Goal: Task Accomplishment & Management: Use online tool/utility

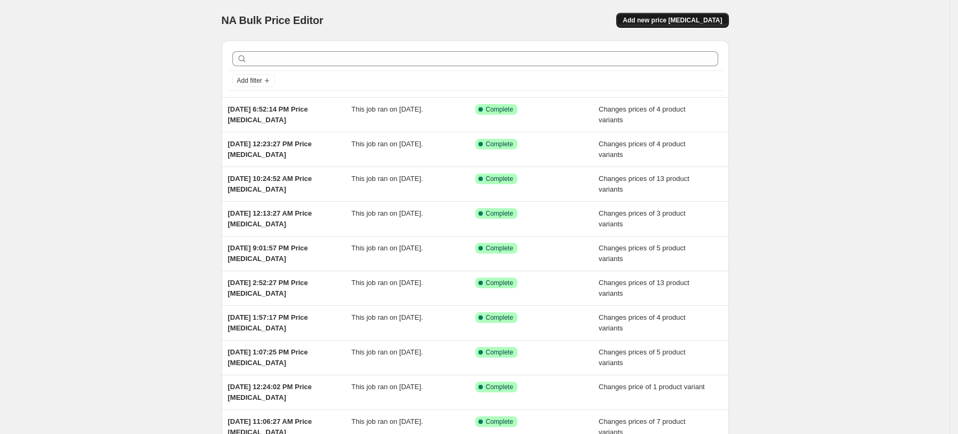
click at [681, 17] on span "Add new price [MEDICAL_DATA]" at bounding box center [672, 20] width 99 height 9
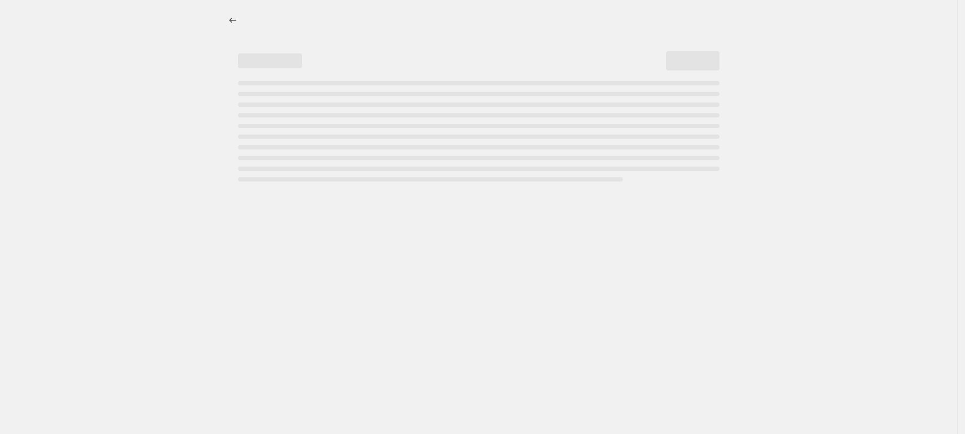
select select "percentage"
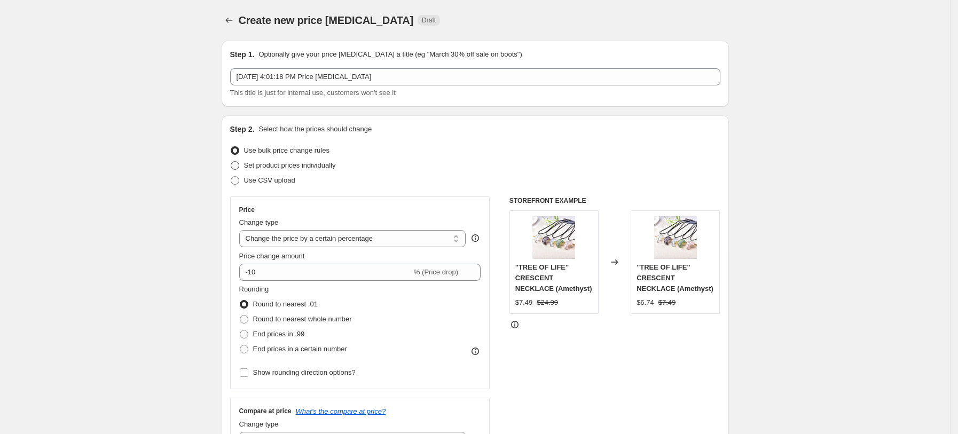
click at [314, 170] on span "Set product prices individually" at bounding box center [290, 165] width 92 height 11
click at [231, 162] on input "Set product prices individually" at bounding box center [231, 161] width 1 height 1
radio input "true"
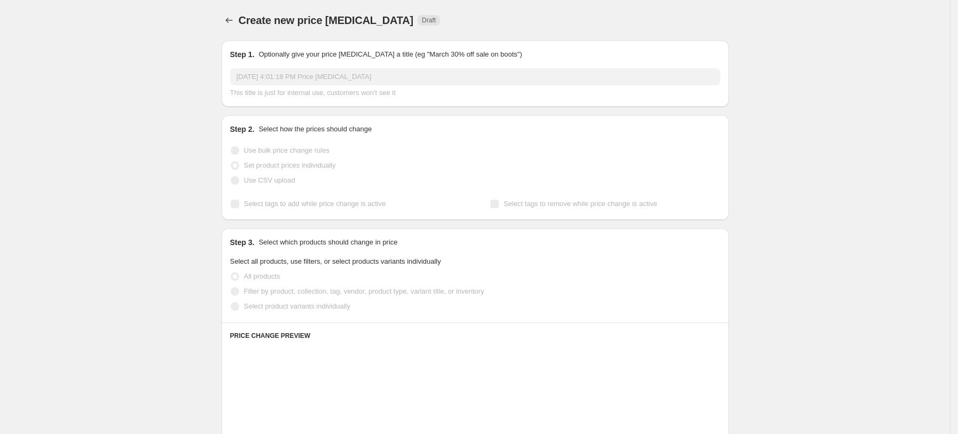
click at [326, 306] on span "Select product variants individually" at bounding box center [297, 306] width 106 height 8
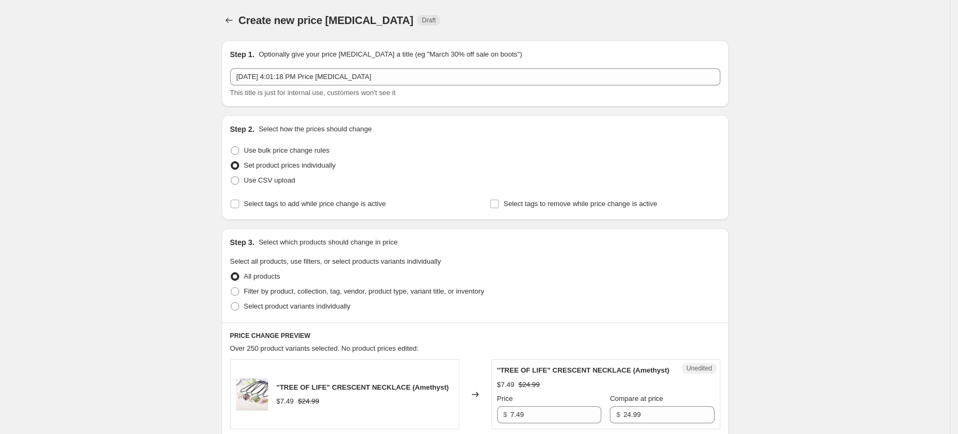
click at [325, 314] on div "Step 3. Select which products should change in price Select all products, use f…" at bounding box center [475, 276] width 507 height 94
click at [323, 306] on span "Select product variants individually" at bounding box center [297, 306] width 106 height 8
click at [231, 303] on input "Select product variants individually" at bounding box center [231, 302] width 1 height 1
radio input "true"
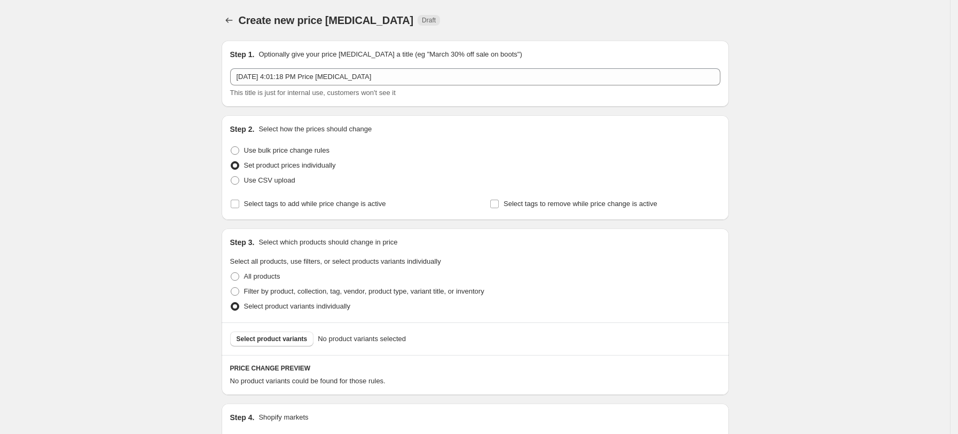
click at [291, 335] on span "Select product variants" at bounding box center [272, 339] width 71 height 9
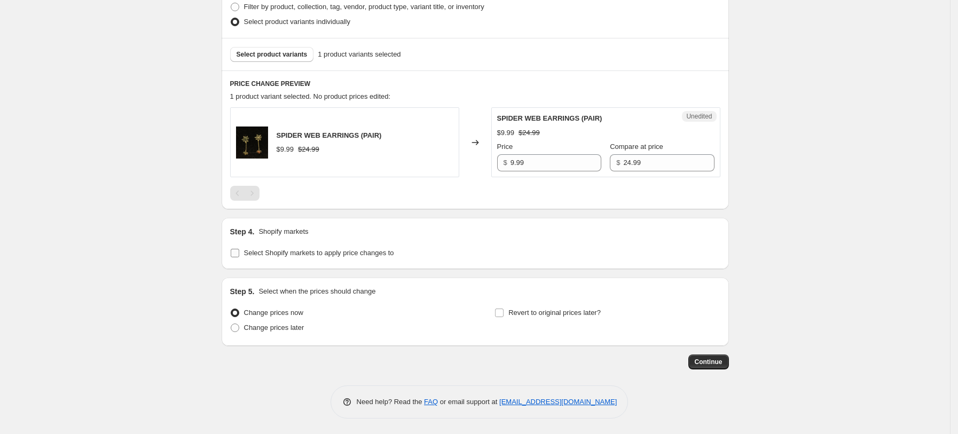
click at [290, 255] on span "Select Shopify markets to apply price changes to" at bounding box center [319, 253] width 150 height 8
click at [239, 255] on input "Select Shopify markets to apply price changes to" at bounding box center [235, 253] width 9 height 9
checkbox input "true"
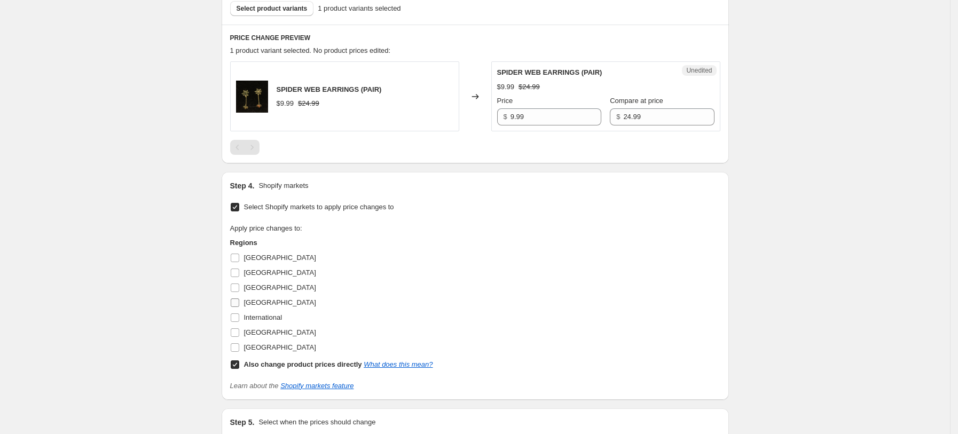
scroll to position [356, 0]
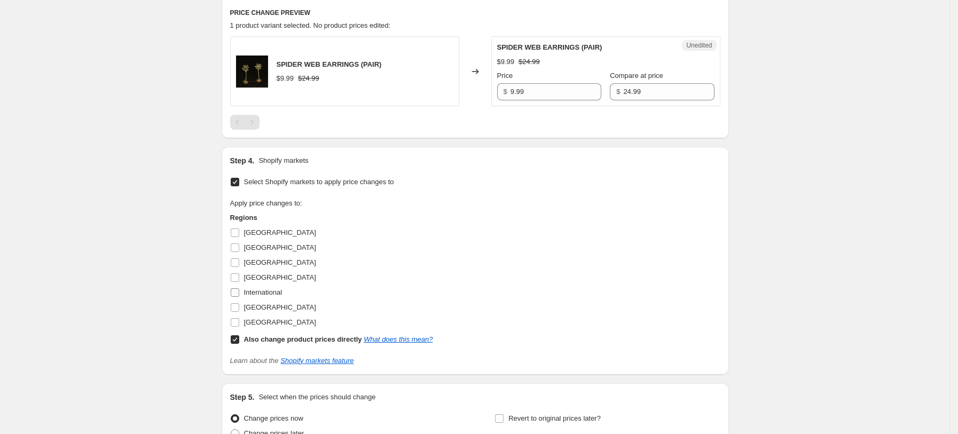
click at [262, 285] on label "International" at bounding box center [256, 292] width 52 height 15
click at [239, 288] on input "International" at bounding box center [235, 292] width 9 height 9
checkbox input "true"
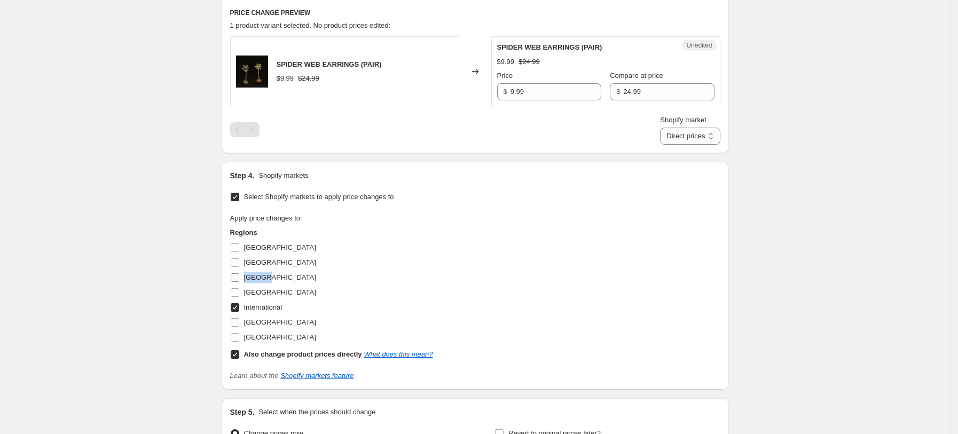
click at [262, 283] on label "[GEOGRAPHIC_DATA]" at bounding box center [273, 277] width 86 height 15
click at [239, 282] on input "[GEOGRAPHIC_DATA]" at bounding box center [235, 277] width 9 height 9
checkbox input "true"
click at [260, 288] on span "[GEOGRAPHIC_DATA]" at bounding box center [280, 292] width 72 height 8
click at [239, 288] on input "[GEOGRAPHIC_DATA]" at bounding box center [235, 292] width 9 height 9
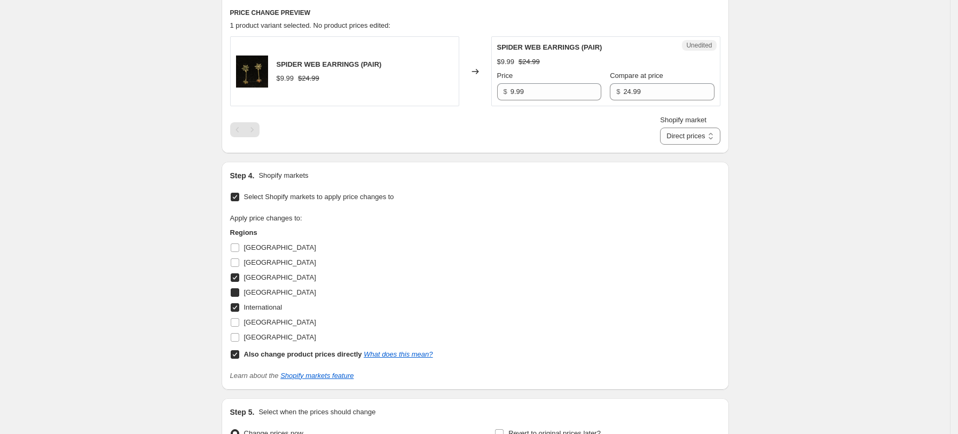
checkbox input "true"
click at [262, 303] on span "International" at bounding box center [263, 307] width 38 height 8
click at [239, 303] on input "International" at bounding box center [235, 307] width 9 height 9
checkbox input "false"
click at [273, 330] on label "[GEOGRAPHIC_DATA]" at bounding box center [273, 337] width 86 height 15
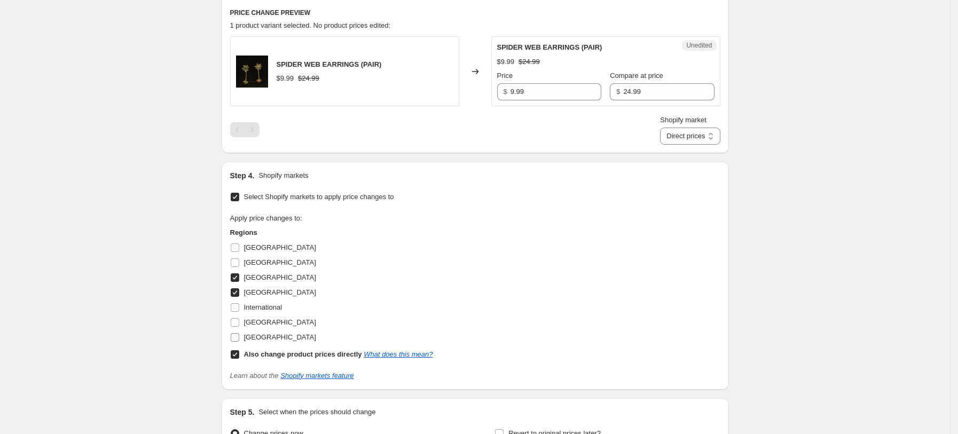
click at [239, 333] on input "[GEOGRAPHIC_DATA]" at bounding box center [235, 337] width 9 height 9
checkbox input "true"
click at [273, 324] on span "[GEOGRAPHIC_DATA]" at bounding box center [280, 322] width 72 height 8
click at [239, 324] on input "[GEOGRAPHIC_DATA]" at bounding box center [235, 322] width 9 height 9
checkbox input "true"
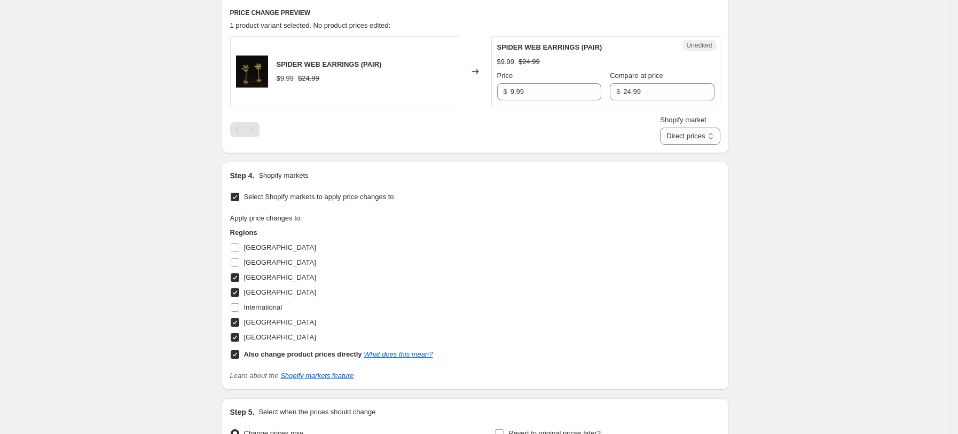
click at [272, 345] on div "Regions [GEOGRAPHIC_DATA] [GEOGRAPHIC_DATA] [GEOGRAPHIC_DATA] [GEOGRAPHIC_DATA]…" at bounding box center [331, 294] width 203 height 135
click at [336, 347] on label "Also change product prices directly What does this mean?" at bounding box center [331, 354] width 203 height 15
click at [239, 350] on input "Also change product prices directly What does this mean?" at bounding box center [235, 354] width 9 height 9
checkbox input "false"
select select "34367439004"
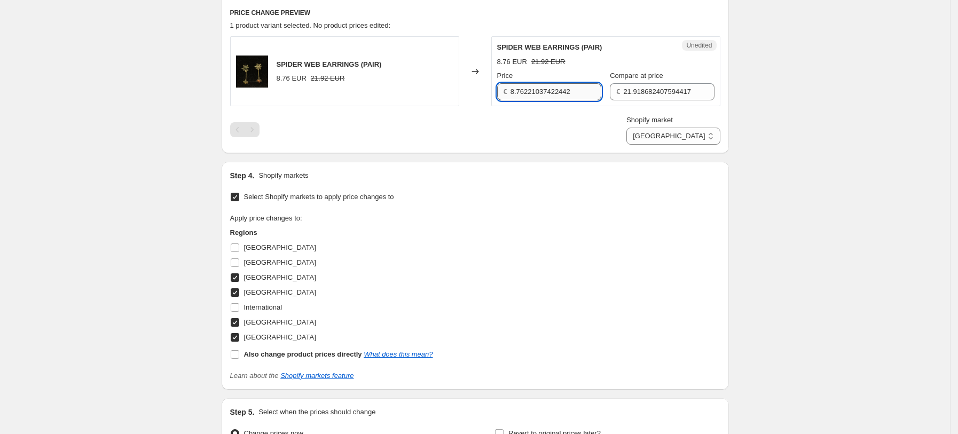
click at [519, 98] on input "8.76221037422442" at bounding box center [555, 91] width 91 height 17
type input "9.99"
click at [651, 80] on span "Compare at price" at bounding box center [636, 76] width 53 height 8
click at [651, 83] on input "21.918682407594417" at bounding box center [668, 91] width 91 height 17
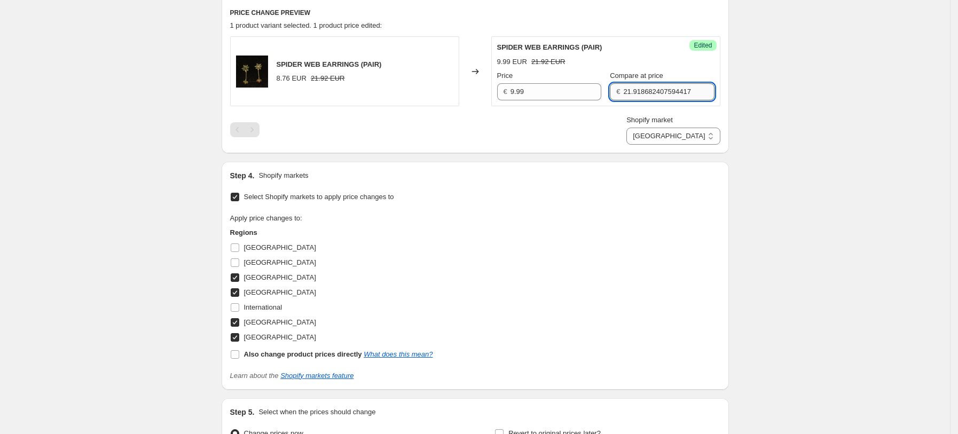
click at [648, 93] on input "21.918682407594417" at bounding box center [668, 91] width 91 height 17
type input "24.99"
drag, startPoint x: 677, startPoint y: 144, endPoint x: 683, endPoint y: 141, distance: 6.9
click at [677, 144] on select "[GEOGRAPHIC_DATA] [GEOGRAPHIC_DATA] [GEOGRAPHIC_DATA] [GEOGRAPHIC_DATA]" at bounding box center [672, 136] width 93 height 17
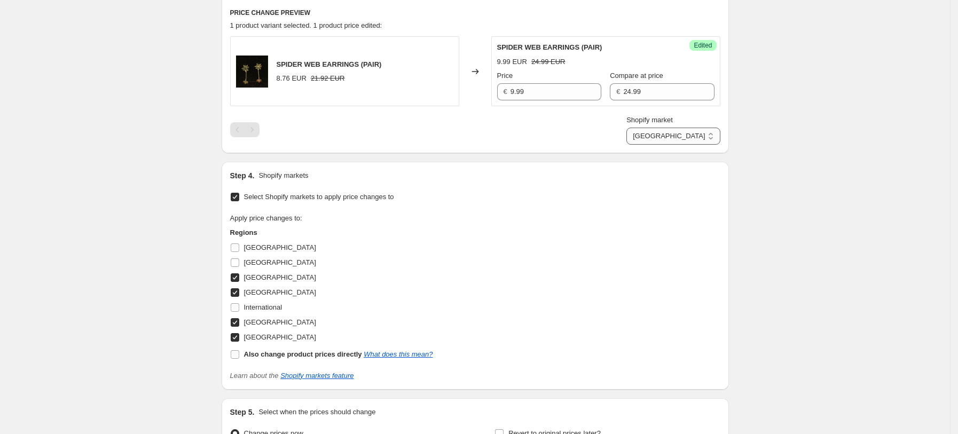
click at [684, 140] on select "[GEOGRAPHIC_DATA] [GEOGRAPHIC_DATA] [GEOGRAPHIC_DATA] [GEOGRAPHIC_DATA]" at bounding box center [672, 136] width 93 height 17
drag, startPoint x: 708, startPoint y: 133, endPoint x: 707, endPoint y: 140, distance: 7.0
click at [708, 133] on select "[GEOGRAPHIC_DATA] [GEOGRAPHIC_DATA] [GEOGRAPHIC_DATA] [GEOGRAPHIC_DATA]" at bounding box center [672, 136] width 93 height 17
select select "34367406236"
click at [674, 145] on select "[GEOGRAPHIC_DATA] [GEOGRAPHIC_DATA] [GEOGRAPHIC_DATA] [GEOGRAPHIC_DATA]" at bounding box center [672, 136] width 93 height 17
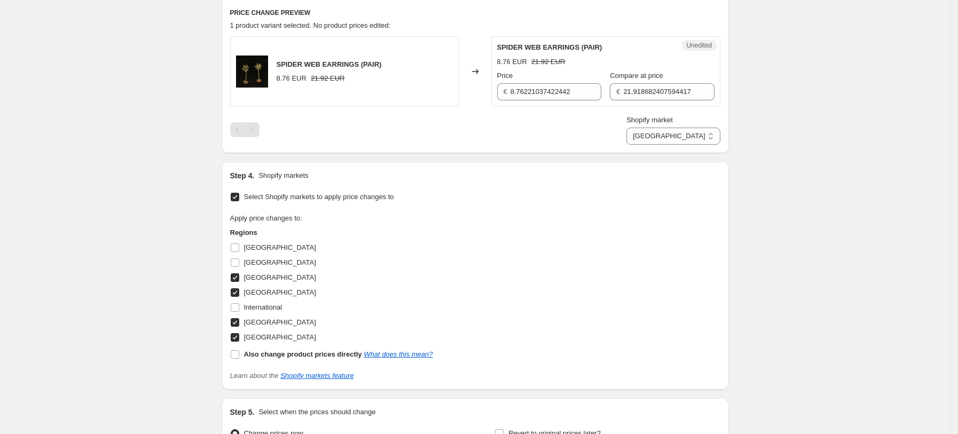
click at [541, 82] on div "Price € 8.76221037422442" at bounding box center [549, 85] width 104 height 30
click at [537, 83] on input "8.76221037422442" at bounding box center [555, 91] width 91 height 17
type input "9.99"
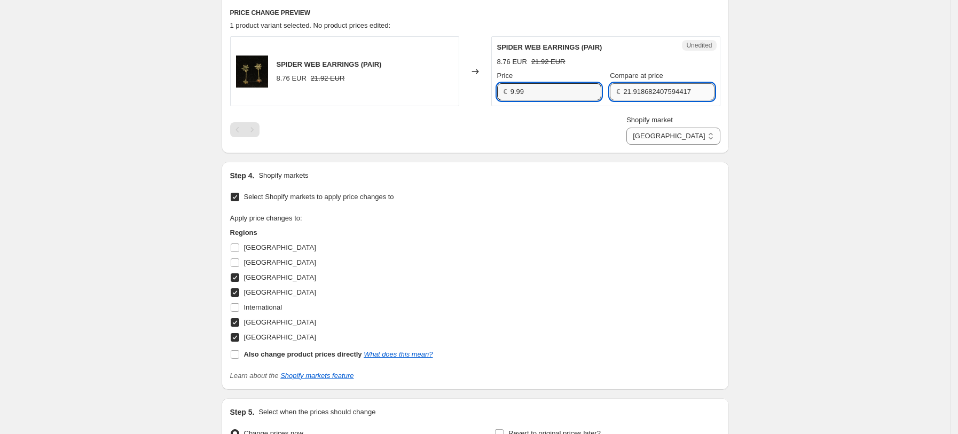
click at [667, 97] on input "21.918682407594417" at bounding box center [668, 91] width 91 height 17
type input "24.99"
click at [673, 120] on span "Shopify market" at bounding box center [649, 120] width 46 height 8
click at [676, 128] on select "[GEOGRAPHIC_DATA] [GEOGRAPHIC_DATA] [GEOGRAPHIC_DATA] [GEOGRAPHIC_DATA]" at bounding box center [672, 136] width 93 height 17
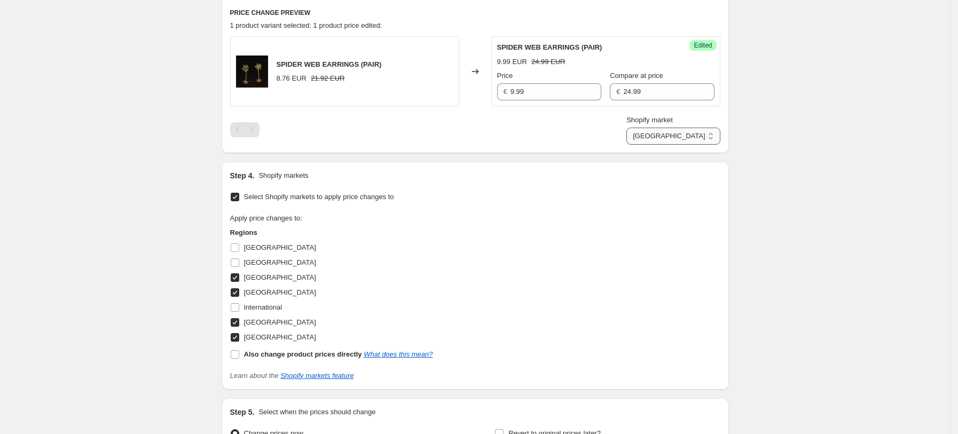
click at [694, 137] on select "[GEOGRAPHIC_DATA] [GEOGRAPHIC_DATA] [GEOGRAPHIC_DATA] [GEOGRAPHIC_DATA]" at bounding box center [672, 136] width 93 height 17
click at [674, 128] on select "[GEOGRAPHIC_DATA] [GEOGRAPHIC_DATA] [GEOGRAPHIC_DATA] [GEOGRAPHIC_DATA]" at bounding box center [672, 136] width 93 height 17
click at [704, 137] on select "[GEOGRAPHIC_DATA] [GEOGRAPHIC_DATA] [GEOGRAPHIC_DATA] [GEOGRAPHIC_DATA]" at bounding box center [672, 136] width 93 height 17
click at [661, 145] on select "[GEOGRAPHIC_DATA] [GEOGRAPHIC_DATA] [GEOGRAPHIC_DATA] [GEOGRAPHIC_DATA]" at bounding box center [672, 136] width 93 height 17
click at [702, 140] on select "[GEOGRAPHIC_DATA] [GEOGRAPHIC_DATA] [GEOGRAPHIC_DATA] [GEOGRAPHIC_DATA]" at bounding box center [672, 136] width 93 height 17
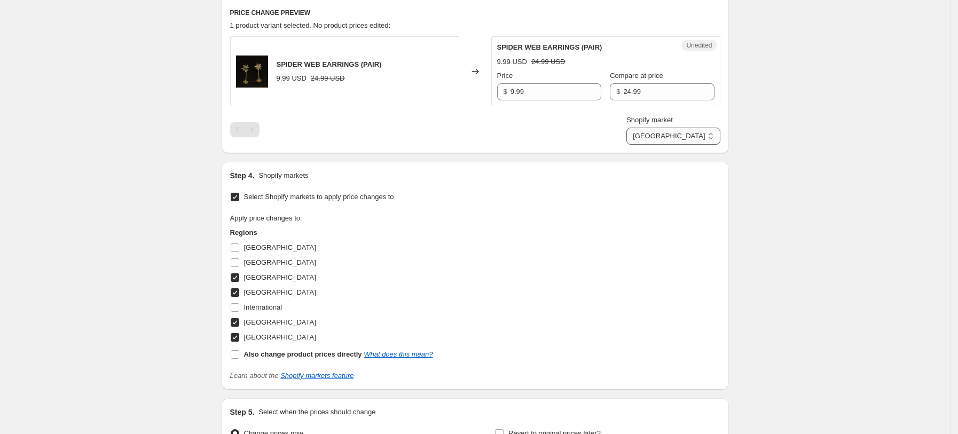
select select "34367209628"
click at [652, 145] on select "[GEOGRAPHIC_DATA] [GEOGRAPHIC_DATA] [GEOGRAPHIC_DATA] [GEOGRAPHIC_DATA]" at bounding box center [672, 136] width 93 height 17
click at [548, 93] on input "7.604037314936099" at bounding box center [555, 91] width 91 height 17
type input "9.99"
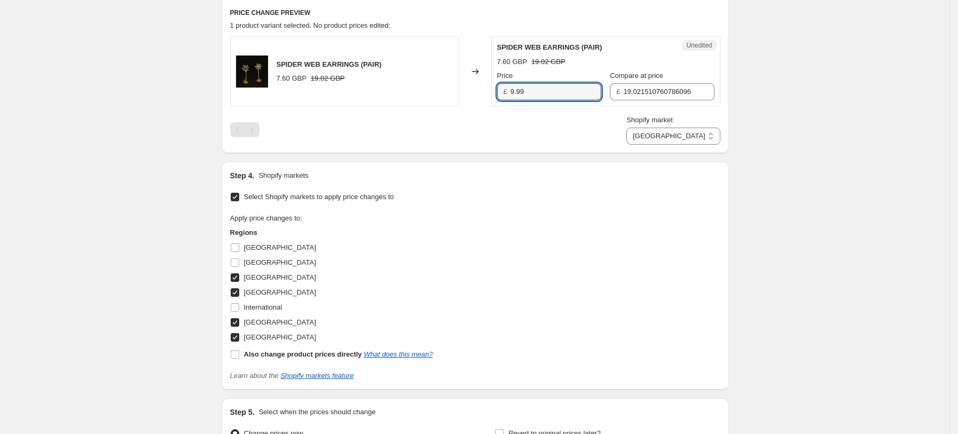
click at [667, 80] on div "Compare at price" at bounding box center [662, 75] width 104 height 11
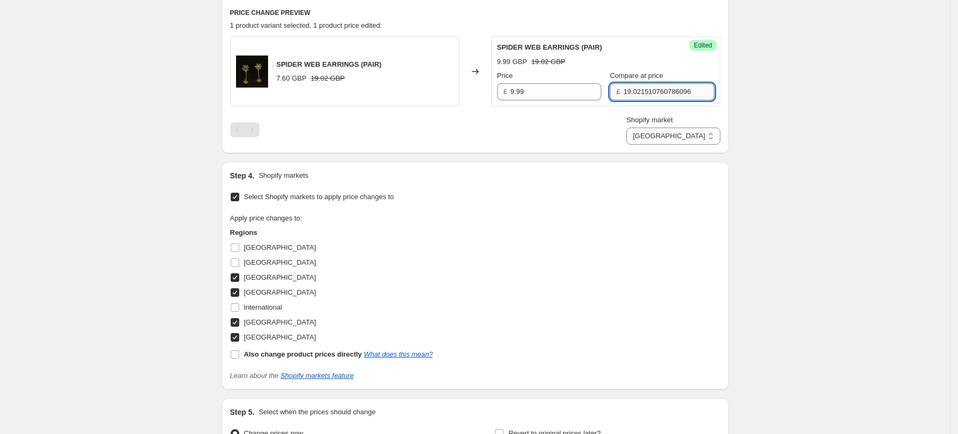
click at [667, 92] on input "19.021510760786096" at bounding box center [668, 91] width 91 height 17
click at [667, 93] on input "19.021510760786096" at bounding box center [668, 91] width 91 height 17
type input "24.99"
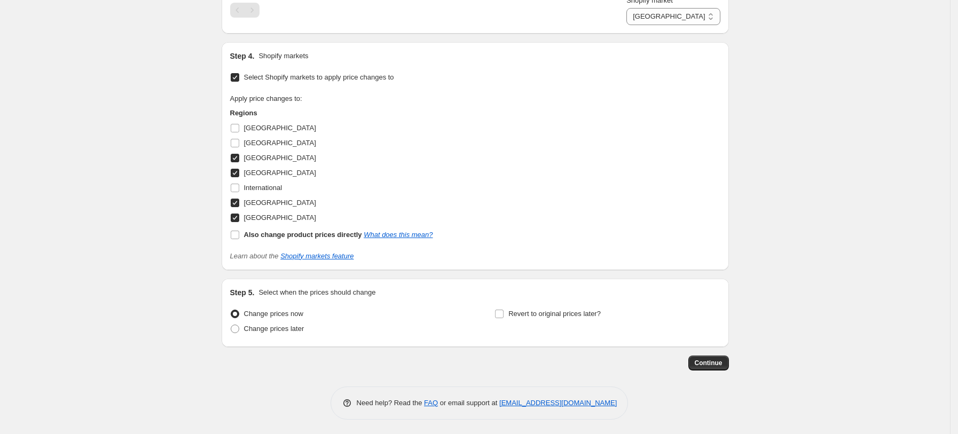
scroll to position [476, 0]
click at [715, 358] on span "Continue" at bounding box center [709, 362] width 28 height 9
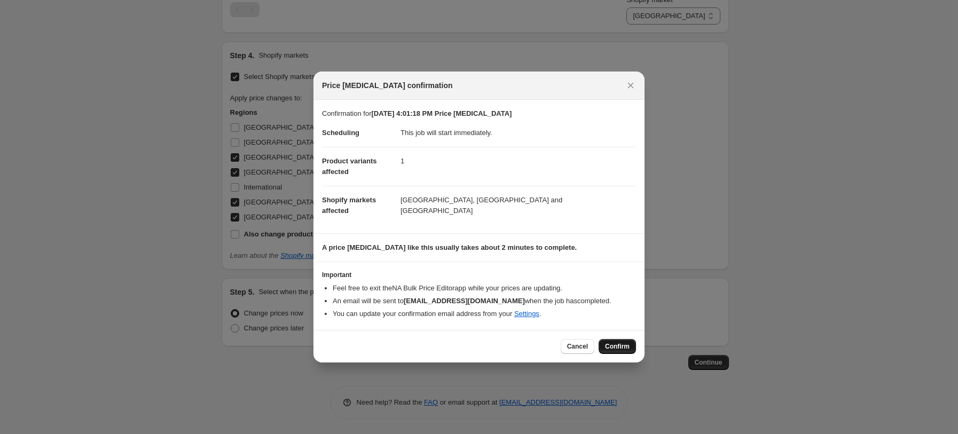
click at [628, 346] on span "Confirm" at bounding box center [617, 346] width 25 height 9
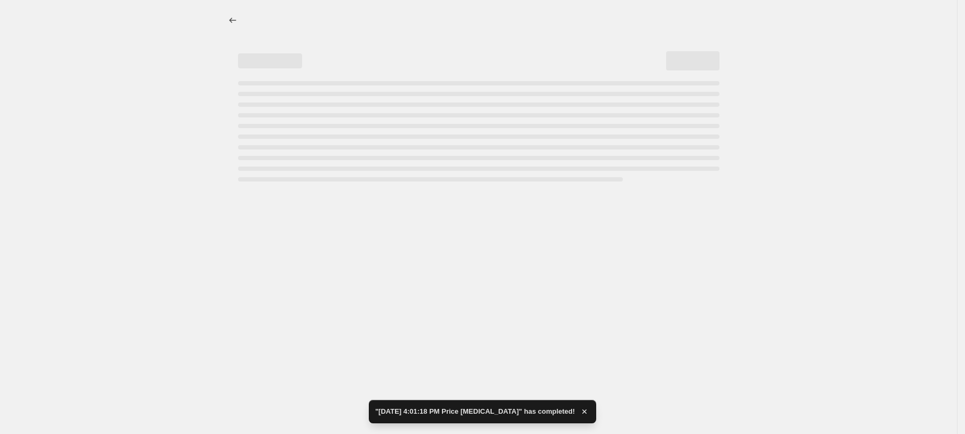
select select "34367209628"
